Goal: Transaction & Acquisition: Book appointment/travel/reservation

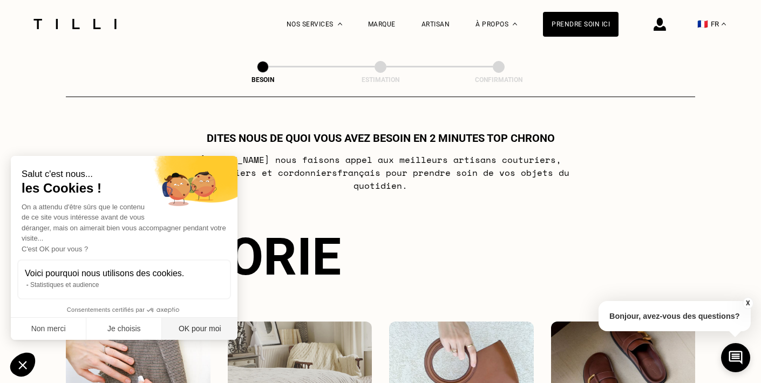
click at [185, 334] on button "OK pour moi" at bounding box center [200, 329] width 76 height 23
checkbox input "true"
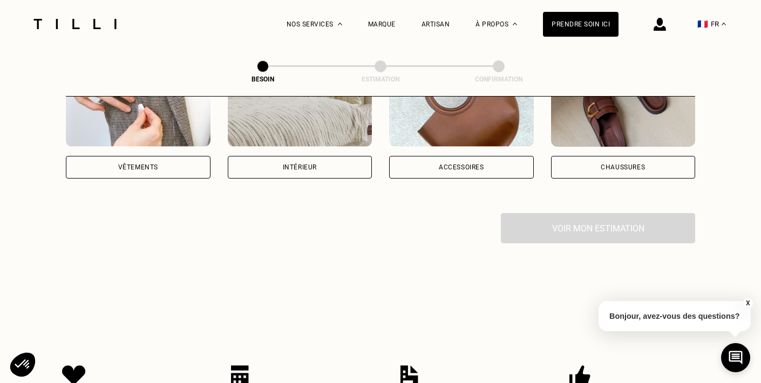
scroll to position [213, 0]
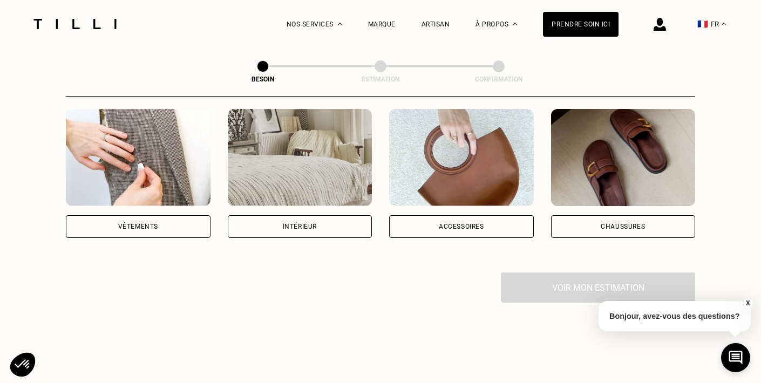
click at [289, 144] on img at bounding box center [300, 157] width 145 height 97
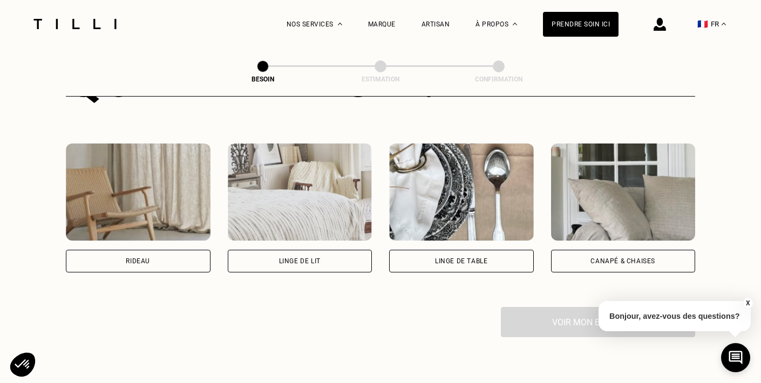
scroll to position [471, 0]
click at [164, 211] on img at bounding box center [138, 192] width 145 height 97
select select "FR"
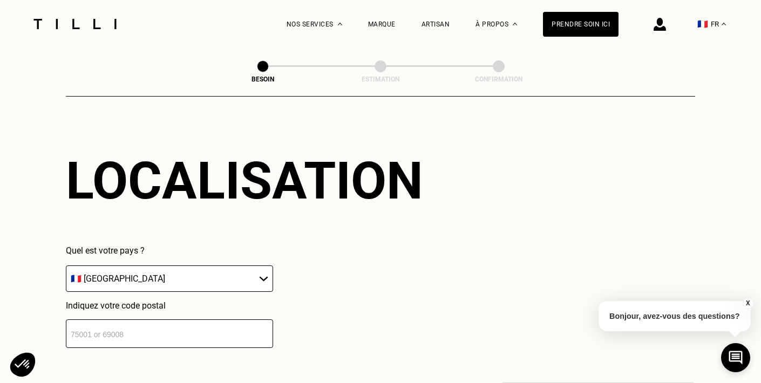
scroll to position [669, 0]
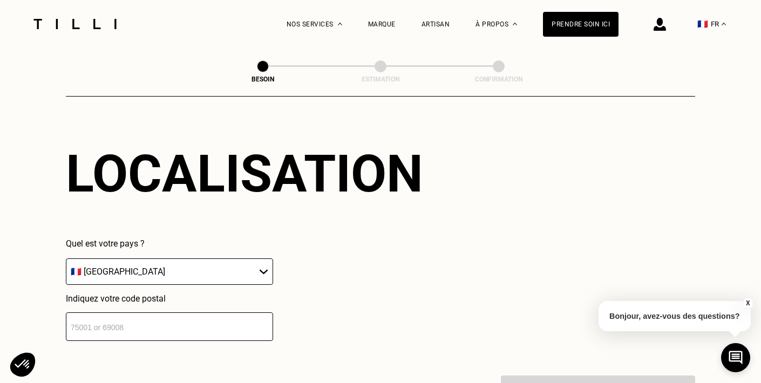
click at [186, 312] on input "number" at bounding box center [169, 326] width 207 height 29
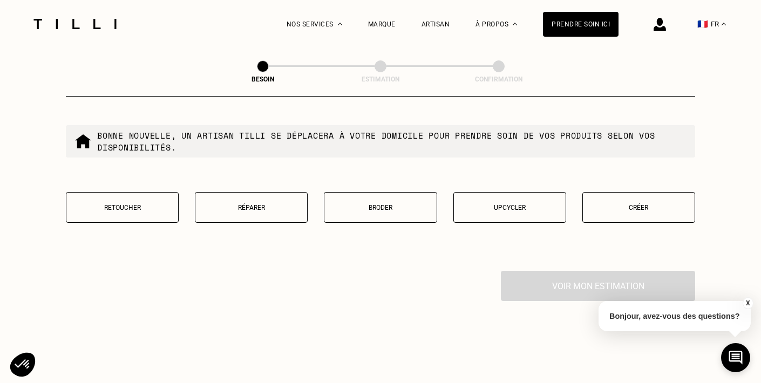
scroll to position [1050, 0]
type input "75012"
click at [143, 199] on button "Retoucher" at bounding box center [122, 207] width 113 height 31
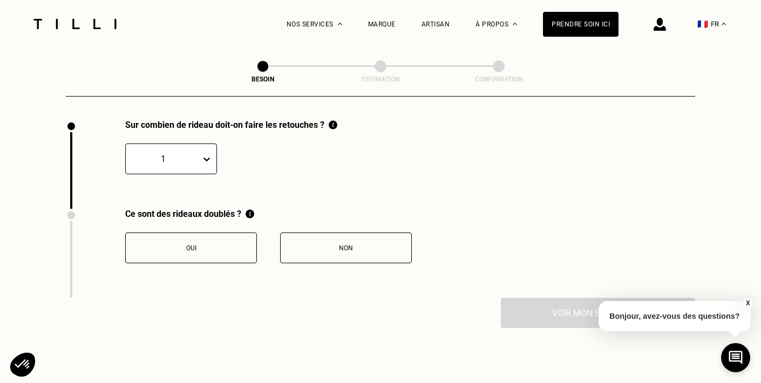
scroll to position [1203, 0]
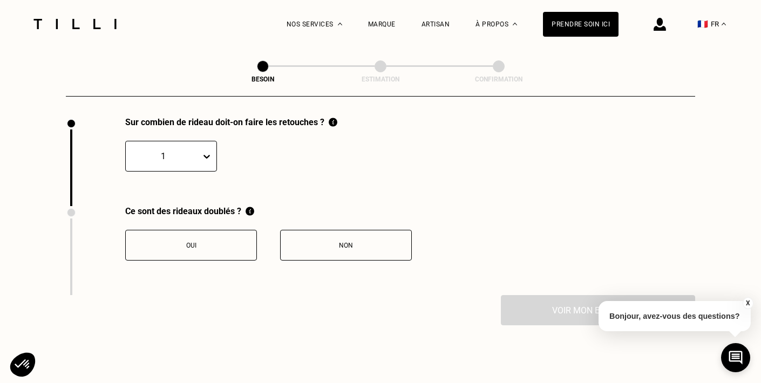
click at [184, 148] on div "1" at bounding box center [163, 156] width 75 height 17
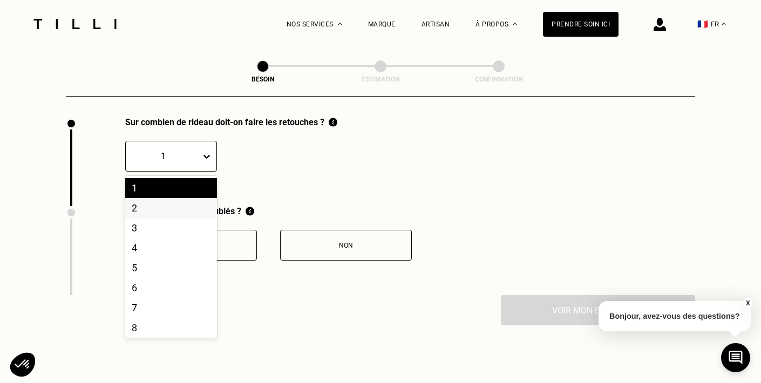
click at [165, 198] on div "2" at bounding box center [171, 208] width 92 height 20
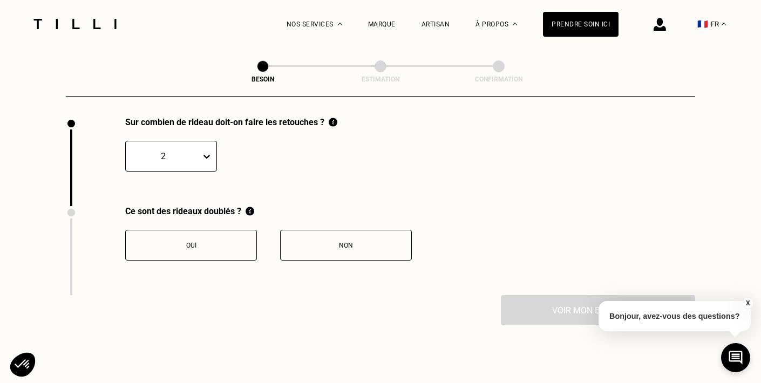
click at [335, 230] on button "Non" at bounding box center [346, 245] width 132 height 31
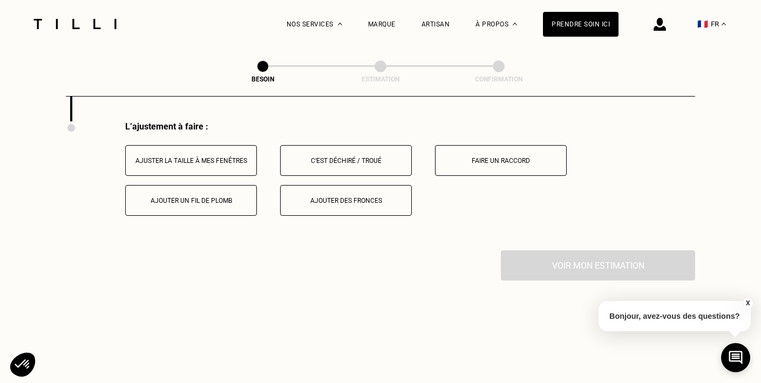
scroll to position [1364, 0]
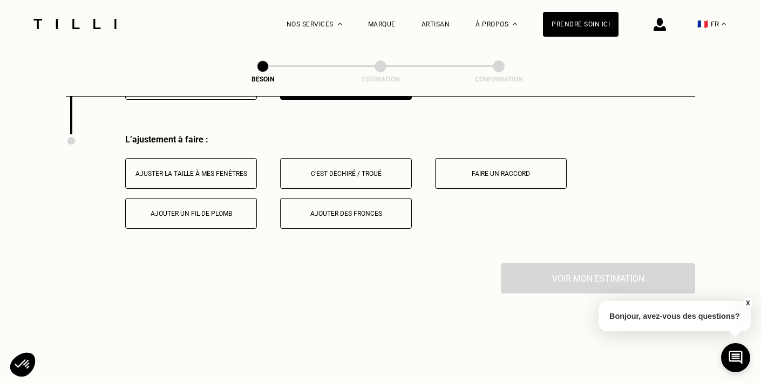
click at [223, 168] on button "Ajuster la taille à mes fenêtres" at bounding box center [191, 173] width 132 height 31
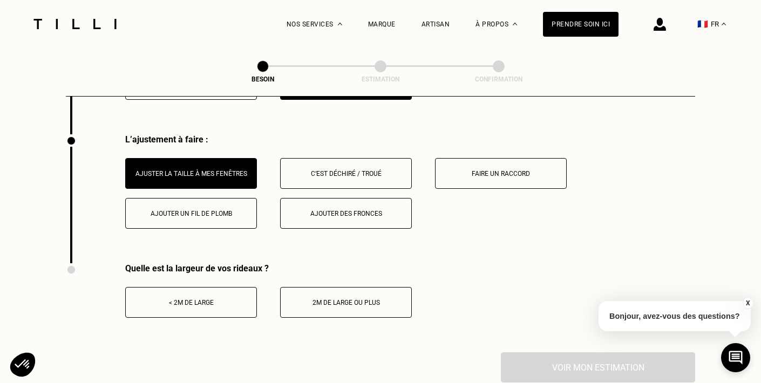
click at [216, 295] on button "< 2m de large" at bounding box center [191, 302] width 132 height 31
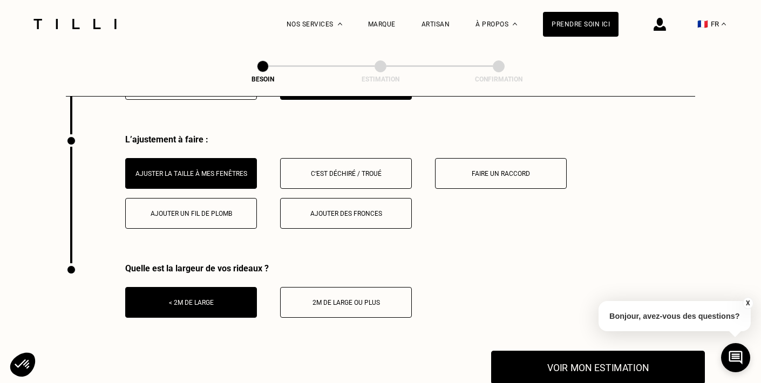
click at [607, 361] on button "Voir mon estimation" at bounding box center [598, 367] width 214 height 33
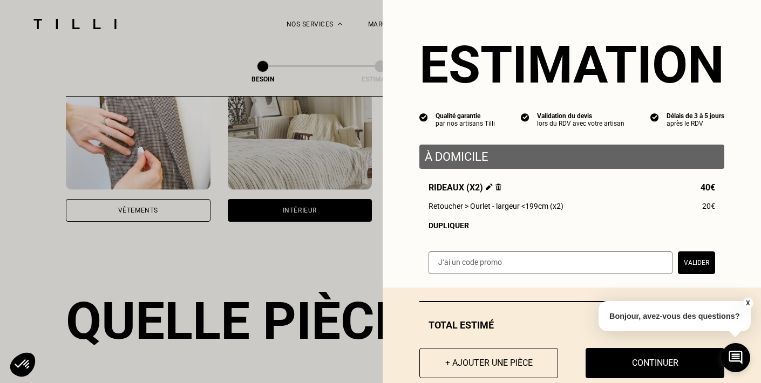
scroll to position [23, 0]
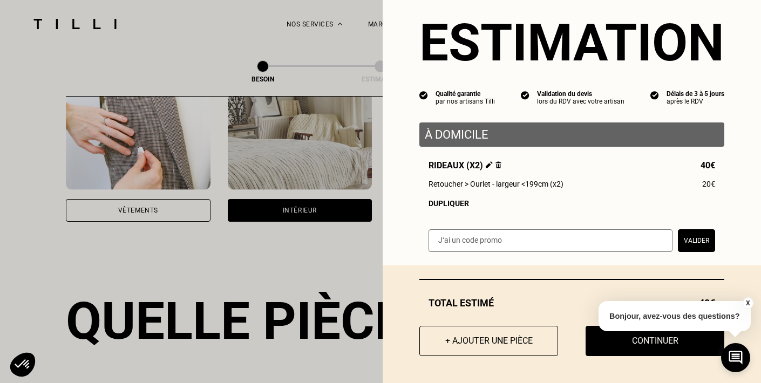
click at [747, 302] on button "X" at bounding box center [747, 303] width 11 height 12
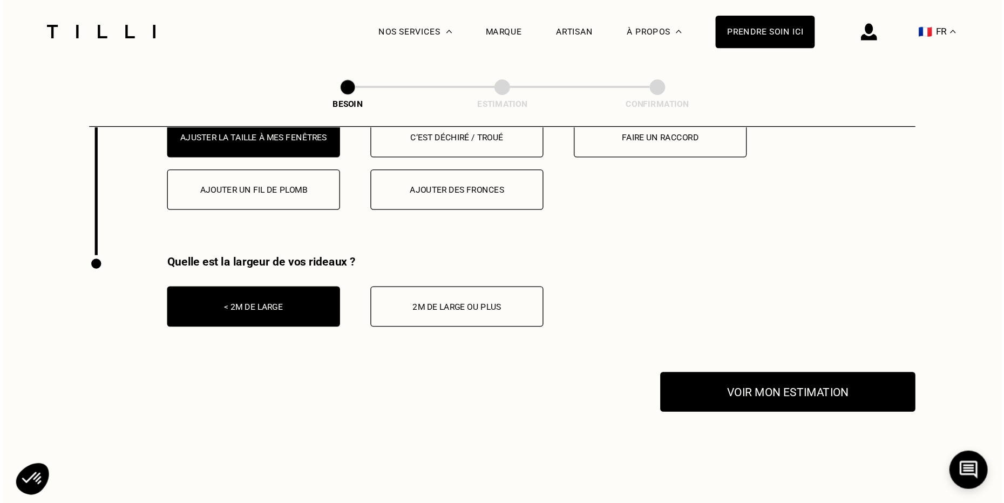
scroll to position [1427, 0]
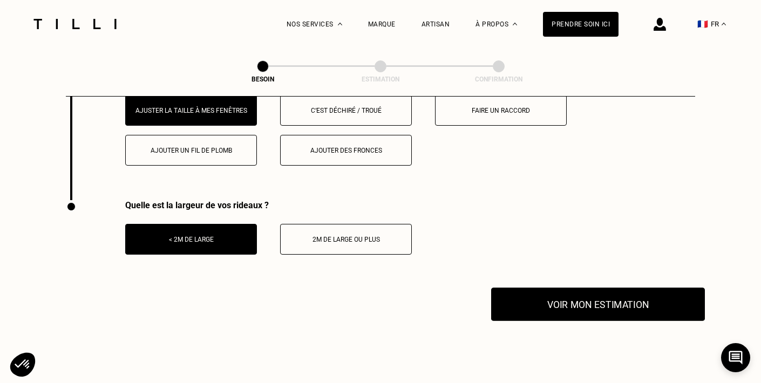
click at [582, 292] on button "Voir mon estimation" at bounding box center [598, 304] width 214 height 33
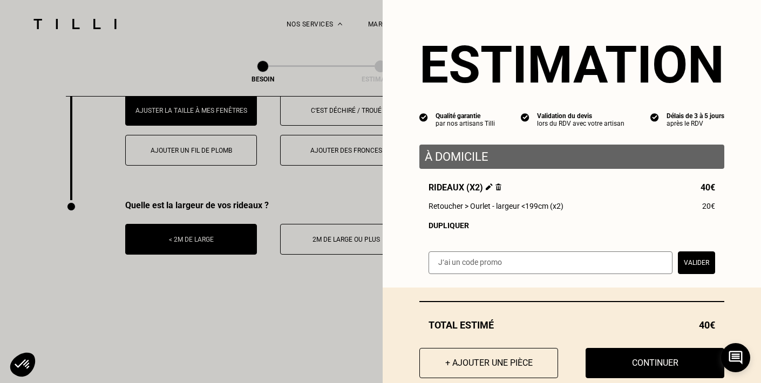
click at [479, 269] on input "text" at bounding box center [550, 262] width 244 height 23
click at [576, 274] on input "text" at bounding box center [550, 262] width 244 height 23
click at [578, 265] on input "text" at bounding box center [550, 262] width 244 height 23
paste input "TILLIpTX5nwM"
type input "TILLIpTX5nwM"
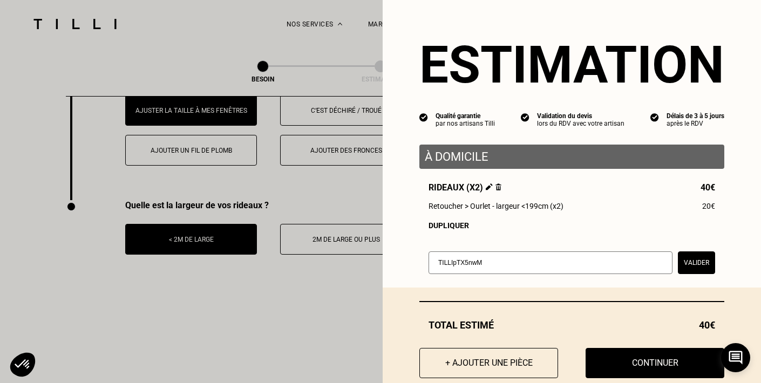
click at [696, 265] on button "Valider" at bounding box center [696, 262] width 37 height 23
